Goal: Task Accomplishment & Management: Use online tool/utility

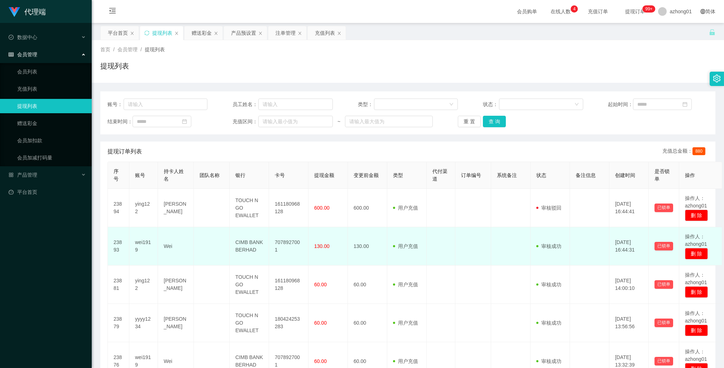
click at [286, 247] on td "7078927001" at bounding box center [288, 246] width 39 height 38
copy td "7078927001"
click at [286, 245] on td "7078927001" at bounding box center [288, 246] width 39 height 38
click at [285, 247] on td "7078927001" at bounding box center [288, 246] width 39 height 38
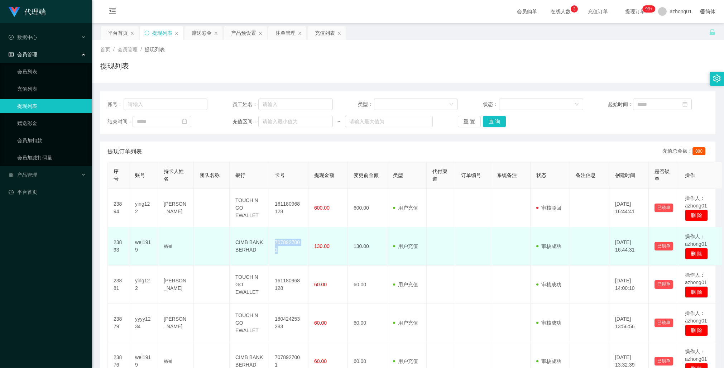
click at [285, 247] on td "7078927001" at bounding box center [288, 246] width 39 height 38
copy td "7078927001"
click at [285, 247] on td "7078927001" at bounding box center [288, 246] width 39 height 38
copy td "7078927001"
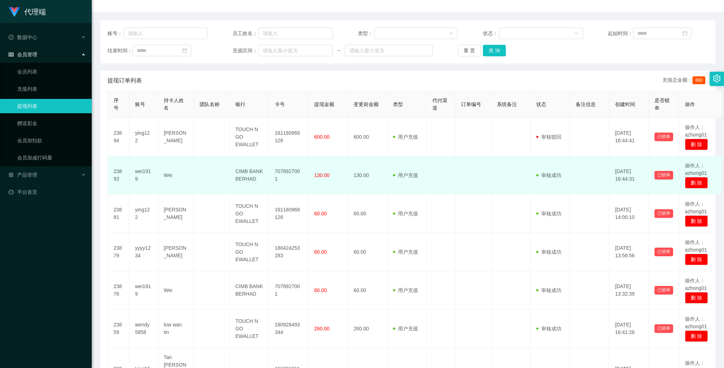
scroll to position [75, 0]
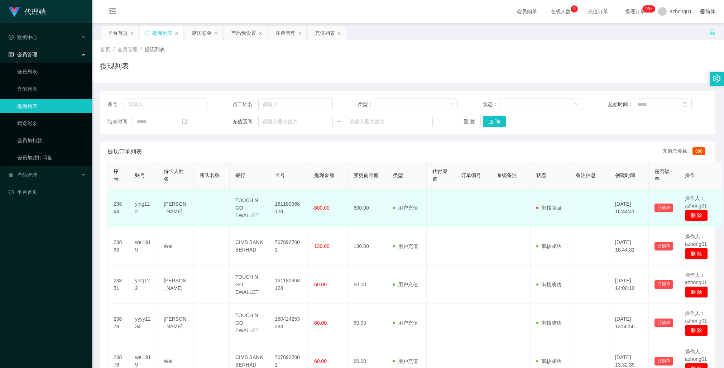
click at [142, 204] on td "ying122" at bounding box center [143, 208] width 29 height 38
copy td "ying122"
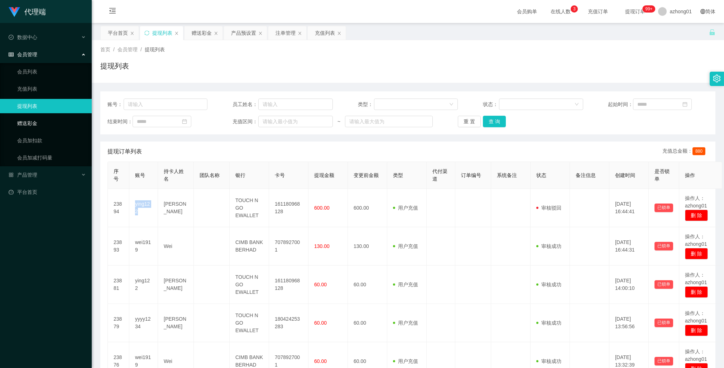
click at [26, 124] on link "赠送彩金" at bounding box center [51, 123] width 69 height 14
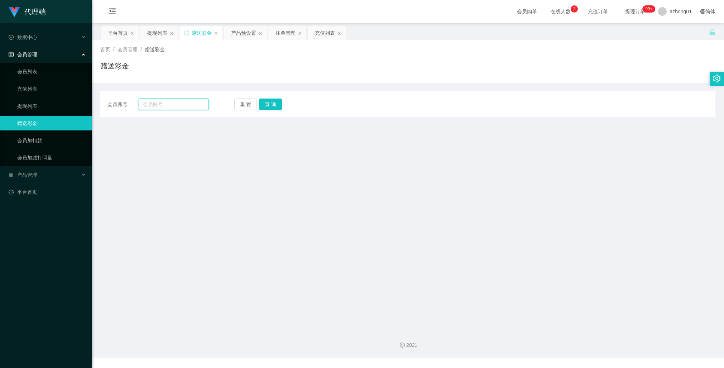
click at [174, 105] on input "text" at bounding box center [174, 103] width 70 height 11
paste input "ying122"
type input "ying122"
click at [268, 106] on button "查 询" at bounding box center [270, 103] width 23 height 11
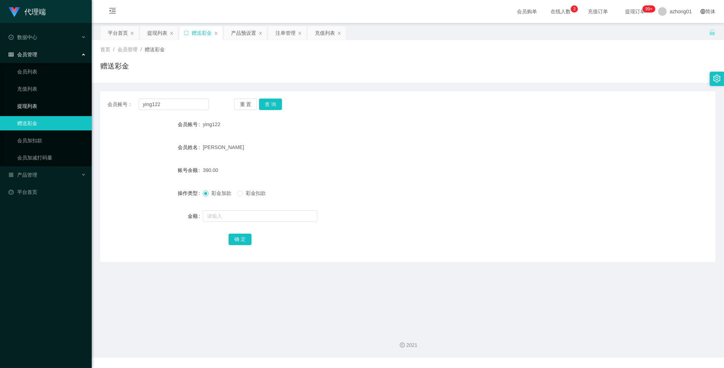
click at [28, 103] on link "提现列表" at bounding box center [51, 106] width 69 height 14
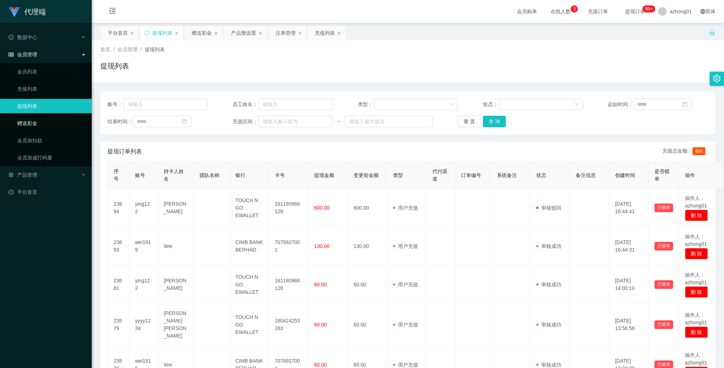
click at [32, 121] on link "赠送彩金" at bounding box center [51, 123] width 69 height 14
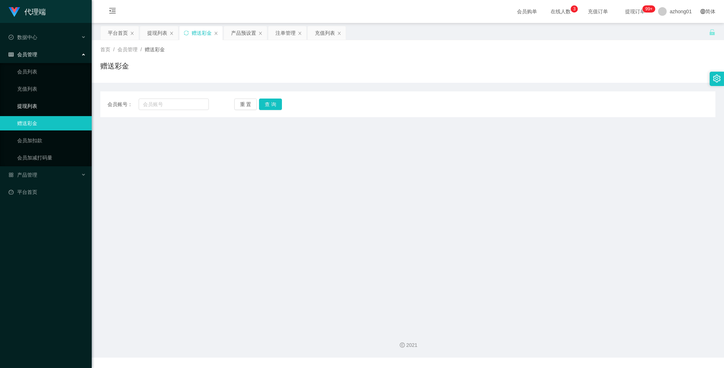
click at [30, 102] on link "提现列表" at bounding box center [51, 106] width 69 height 14
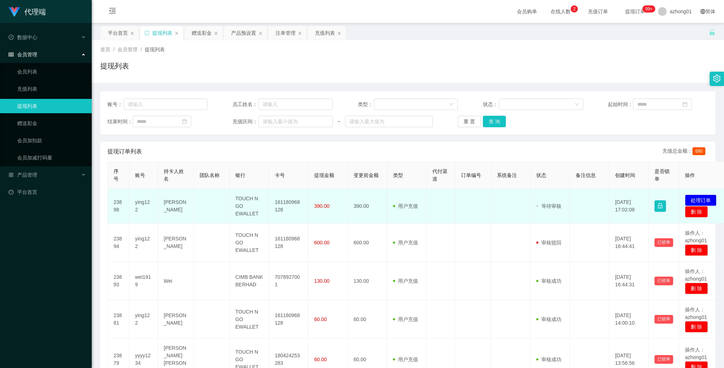
click at [288, 203] on td "161180968128" at bounding box center [288, 206] width 39 height 35
copy td "161180968128"
click at [702, 195] on button "处理订单" at bounding box center [701, 199] width 32 height 11
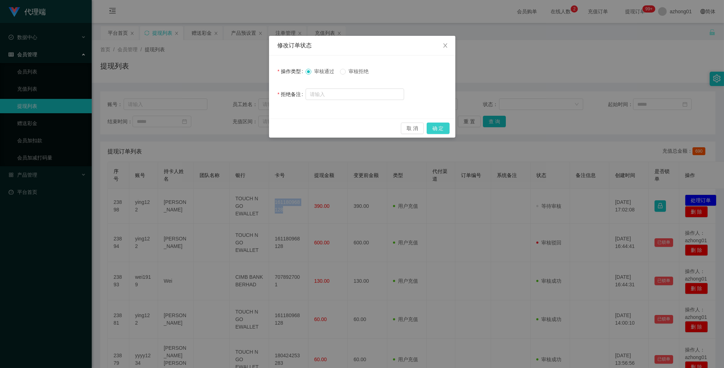
click at [437, 125] on button "确 定" at bounding box center [437, 127] width 23 height 11
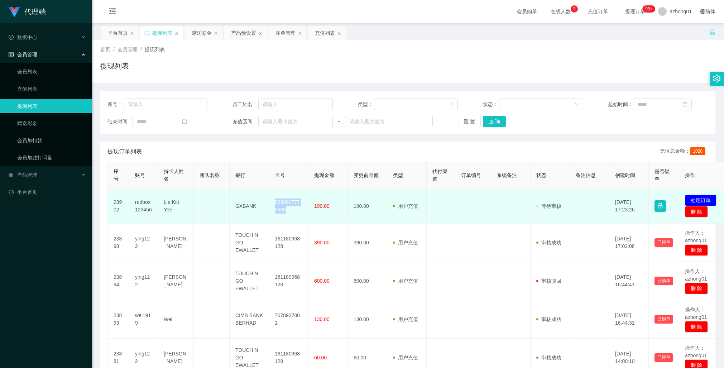
click at [282, 203] on td "8888007775885" at bounding box center [288, 206] width 39 height 35
click at [699, 198] on button "处理订单" at bounding box center [701, 199] width 32 height 11
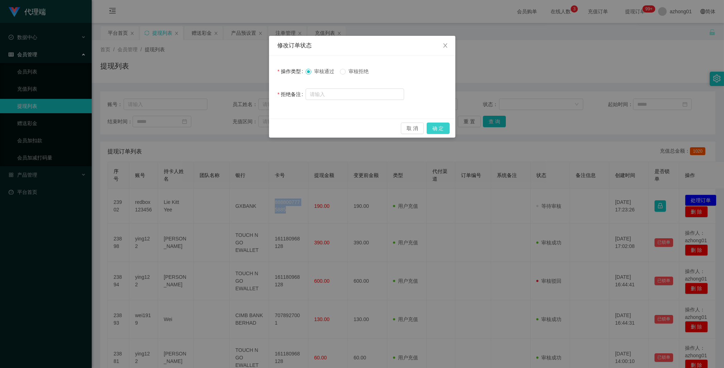
click at [438, 127] on button "确 定" at bounding box center [437, 127] width 23 height 11
